Goal: Find specific page/section: Find specific page/section

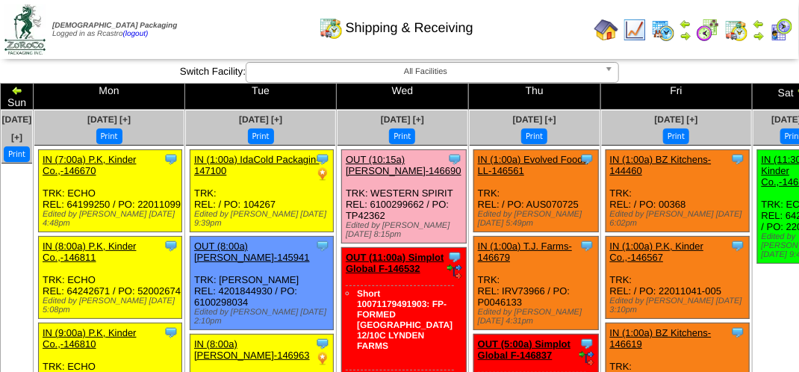
click at [511, 37] on div "Shipping & Receiving" at bounding box center [396, 22] width 456 height 41
click at [510, 37] on div "Shipping & Receiving" at bounding box center [396, 22] width 456 height 41
click at [261, 34] on div "Shipping & Receiving" at bounding box center [396, 22] width 456 height 41
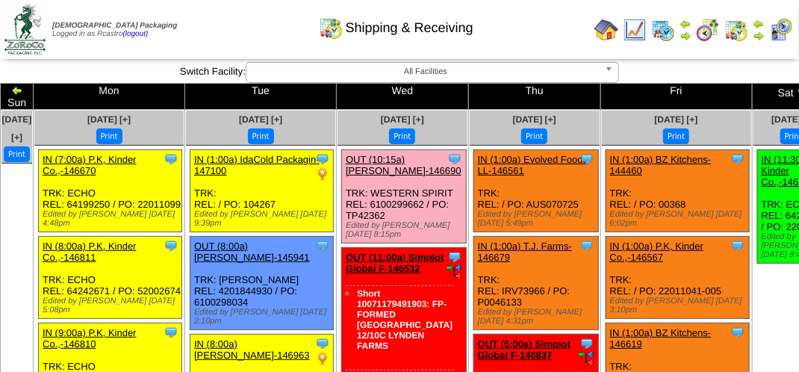
click at [761, 37] on img at bounding box center [759, 36] width 12 height 12
click at [518, 11] on div "Shipping & Receiving" at bounding box center [396, 22] width 456 height 41
click at [520, 11] on div "Shipping & Receiving" at bounding box center [396, 22] width 456 height 41
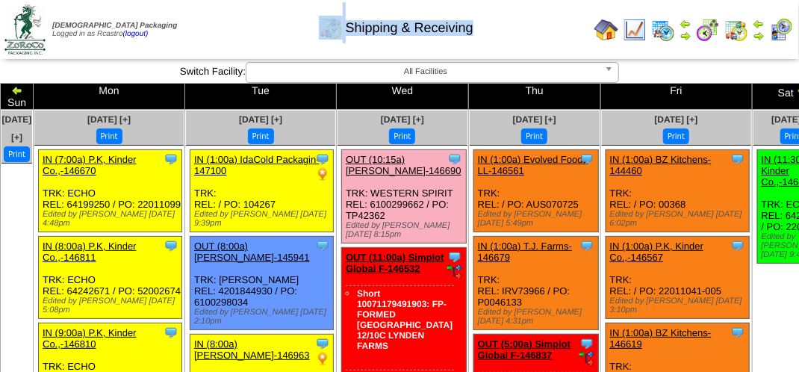
click at [520, 11] on div "Shipping & Receiving" at bounding box center [396, 22] width 456 height 41
